Goal: Task Accomplishment & Management: Use online tool/utility

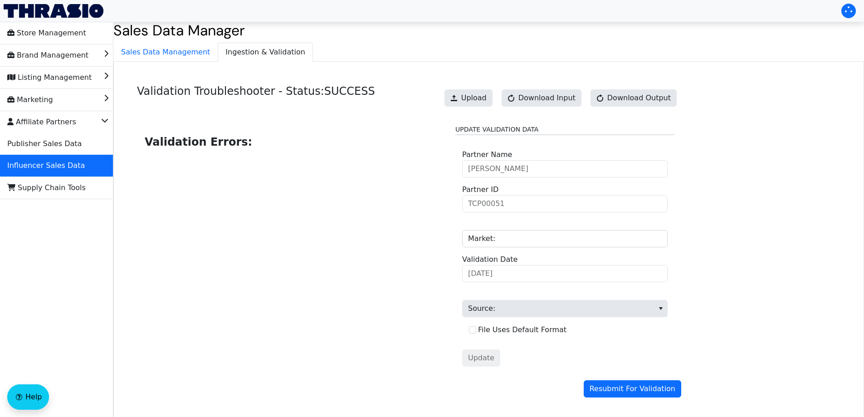
click at [170, 55] on span "Sales Data Management" at bounding box center [165, 52] width 103 height 18
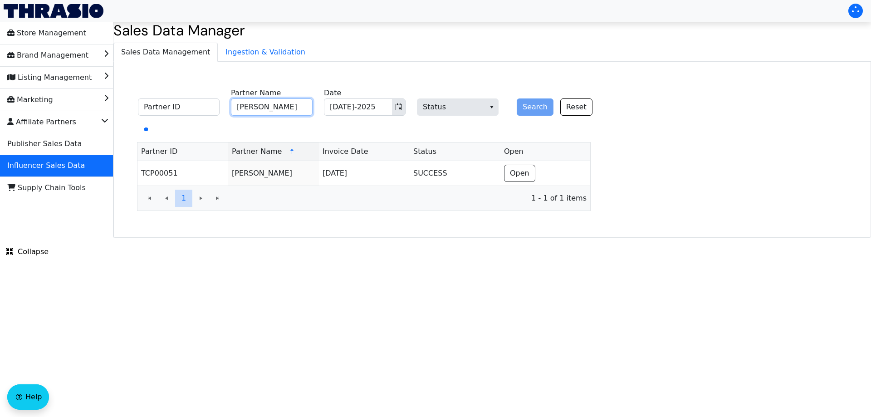
click at [251, 106] on input "[PERSON_NAME]" at bounding box center [272, 106] width 82 height 17
paste input "[PERSON_NAME]"
type input "[PERSON_NAME]"
click at [531, 108] on button "Search" at bounding box center [535, 106] width 37 height 17
click at [392, 107] on button "Toggle calendar" at bounding box center [398, 107] width 13 height 16
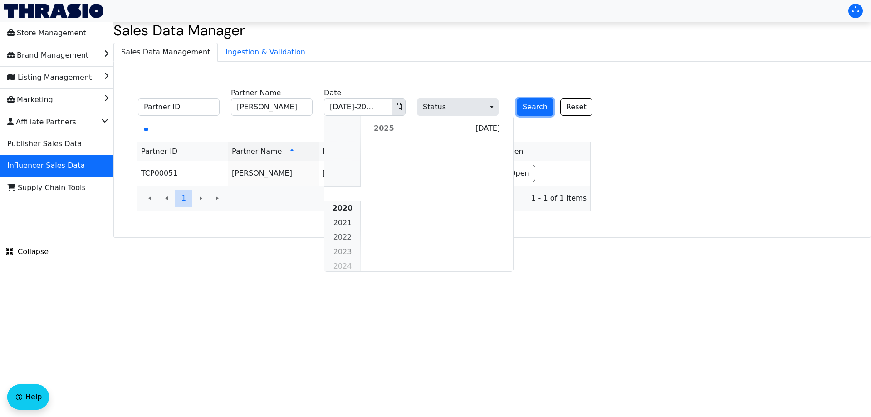
scroll to position [827, 0]
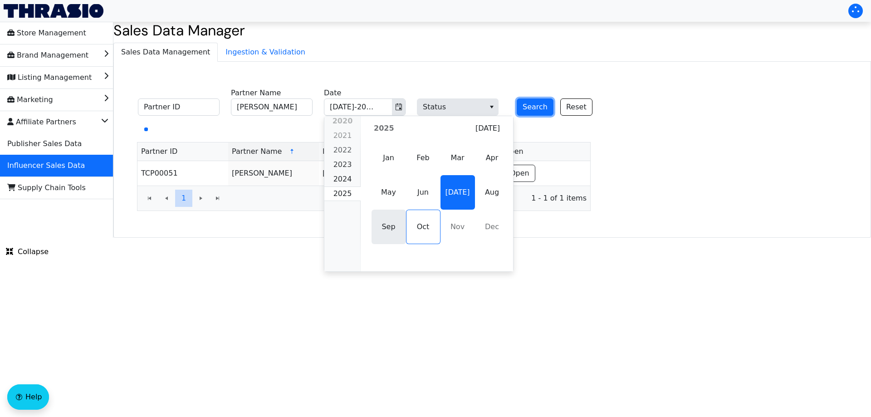
click at [396, 226] on span "Sep" at bounding box center [388, 227] width 34 height 34
type input "Sep-2025"
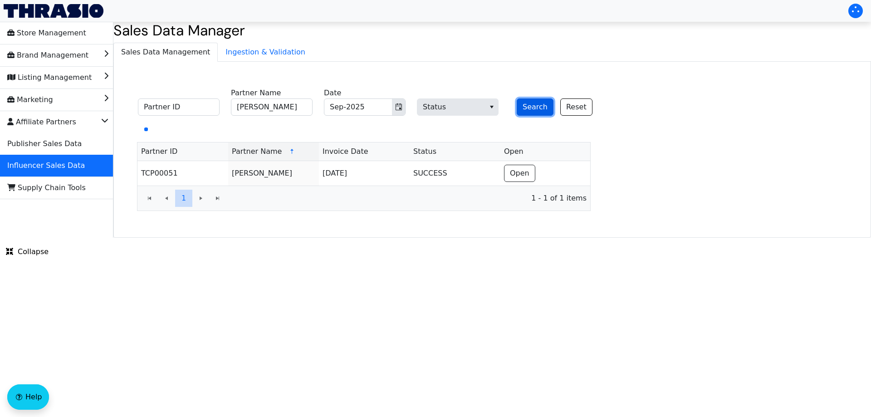
click at [530, 106] on button "Search" at bounding box center [535, 106] width 37 height 17
click at [530, 104] on button "Search" at bounding box center [535, 106] width 37 height 17
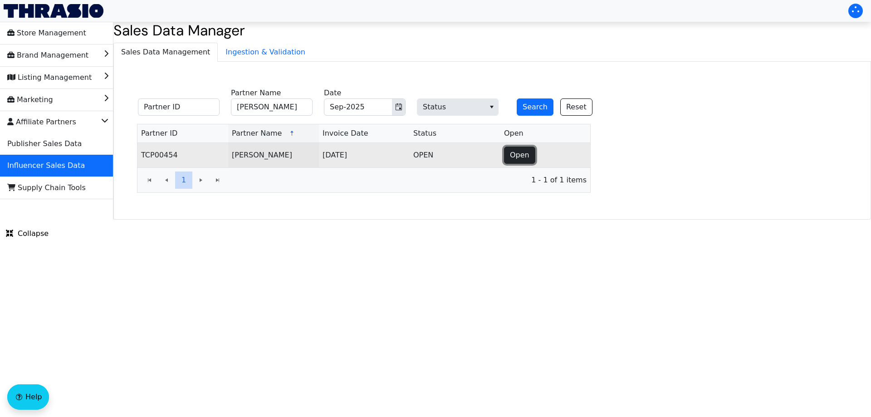
click at [531, 160] on button "Open" at bounding box center [519, 154] width 31 height 17
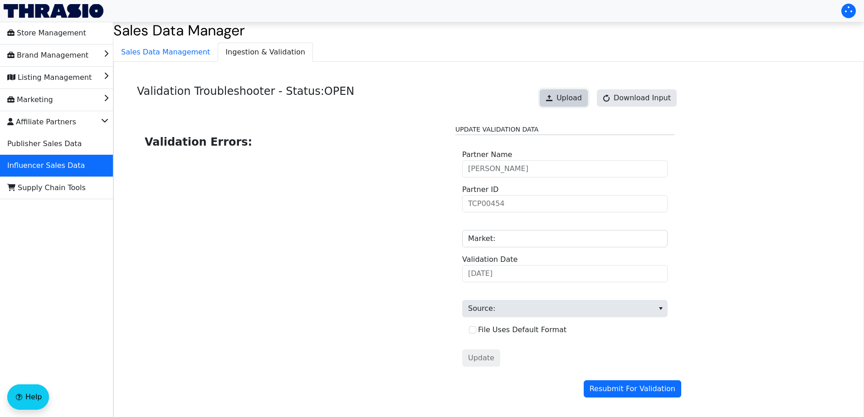
click at [553, 97] on span at bounding box center [549, 97] width 7 height 7
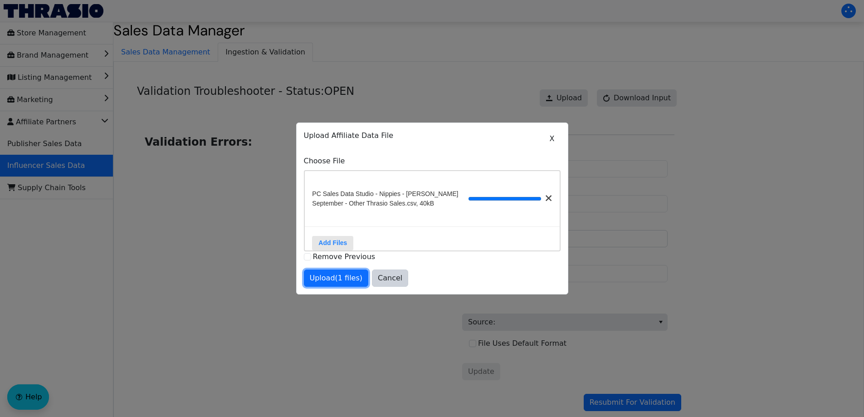
click at [341, 280] on span "Upload (1 files)" at bounding box center [336, 278] width 53 height 11
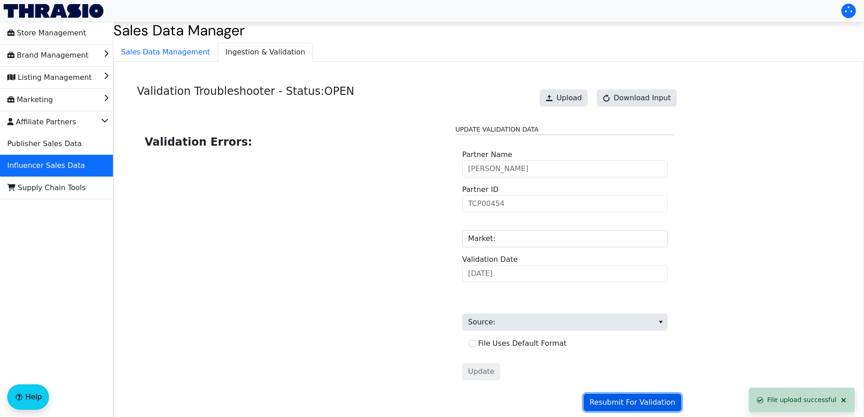
click at [602, 401] on span "Resubmit For Validation" at bounding box center [633, 402] width 86 height 11
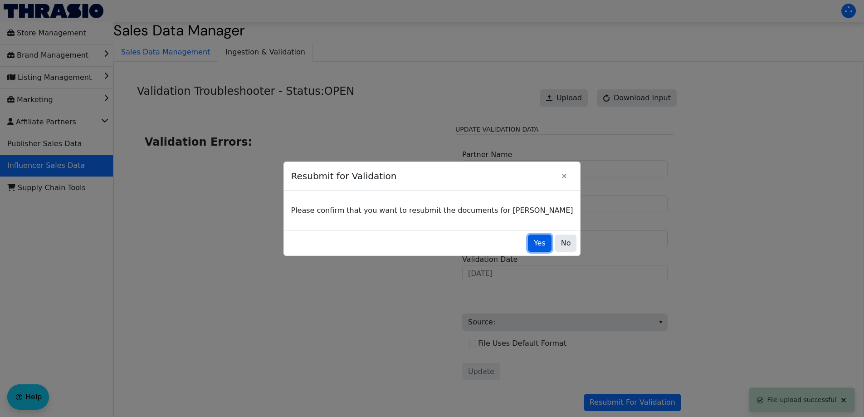
click at [528, 243] on button "Yes" at bounding box center [540, 242] width 24 height 17
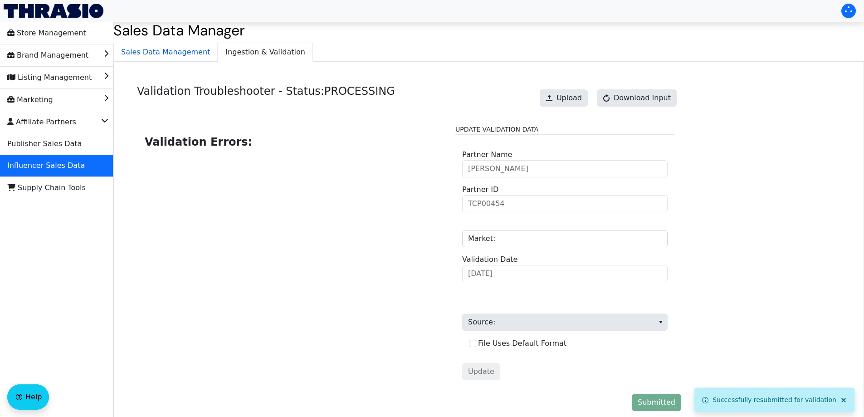
click at [155, 46] on div "Sales Data Manager Sales Data Management Ingestion & Validation Validation Trou…" at bounding box center [488, 230] width 751 height 416
click at [179, 54] on span "Sales Data Management" at bounding box center [165, 52] width 103 height 18
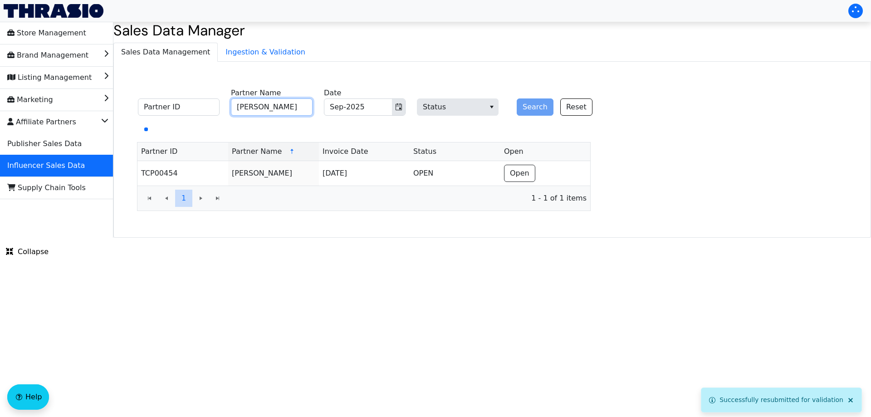
click at [267, 112] on input "[PERSON_NAME]" at bounding box center [272, 106] width 82 height 17
